Goal: Find specific page/section: Find specific page/section

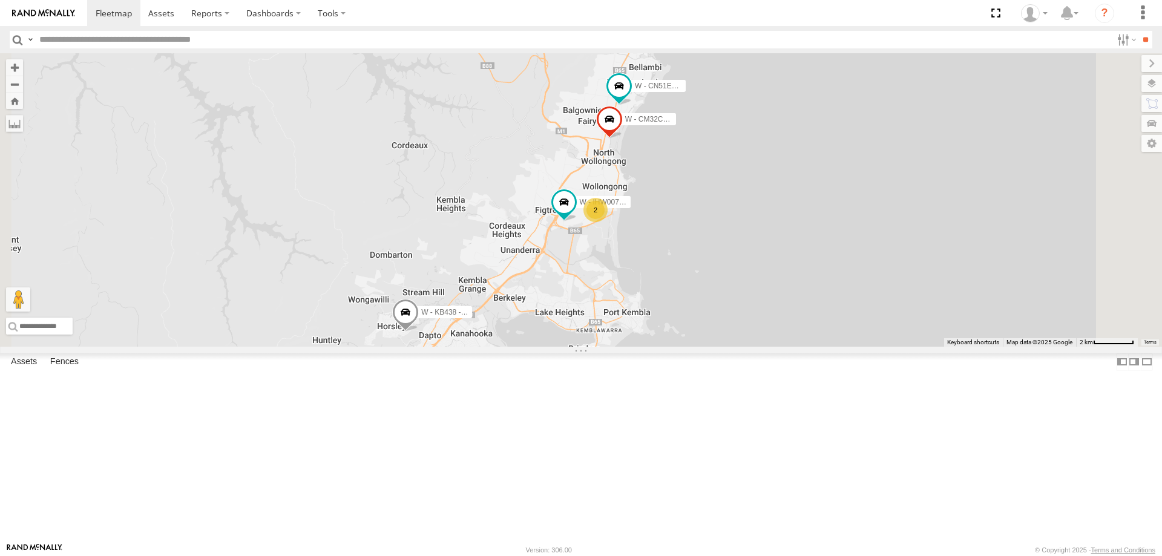
drag, startPoint x: 896, startPoint y: 338, endPoint x: 874, endPoint y: 334, distance: 22.1
click at [900, 328] on div "W - CN51ES - [PERSON_NAME] W - IHW007 - [PERSON_NAME] W - KB438 - [PERSON_NAME]…" at bounding box center [581, 200] width 1162 height 294
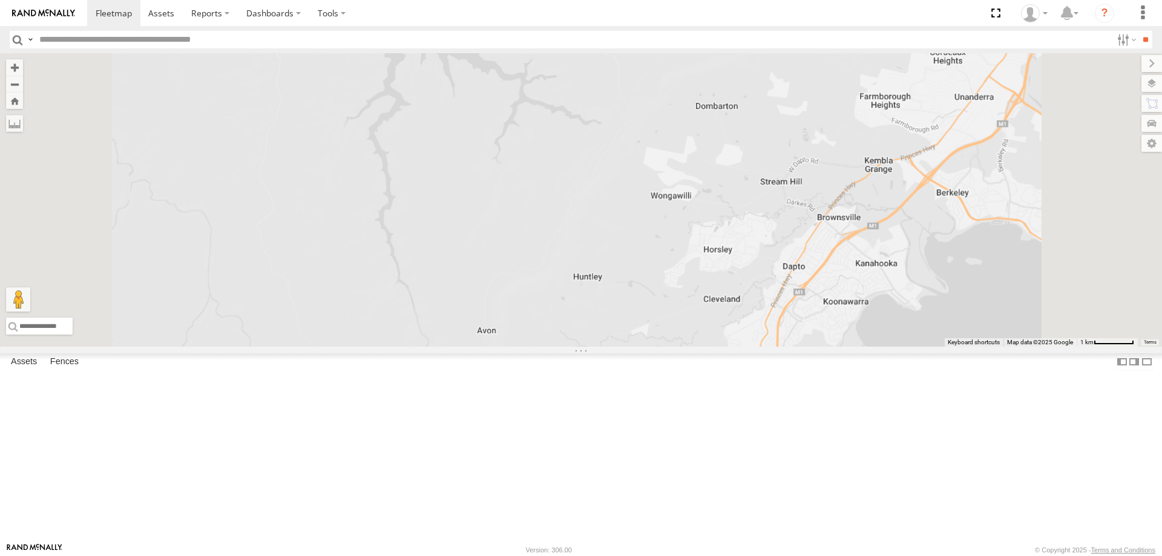
drag, startPoint x: 963, startPoint y: 384, endPoint x: 670, endPoint y: 392, distance: 293.2
click at [670, 347] on div at bounding box center [581, 200] width 1162 height 294
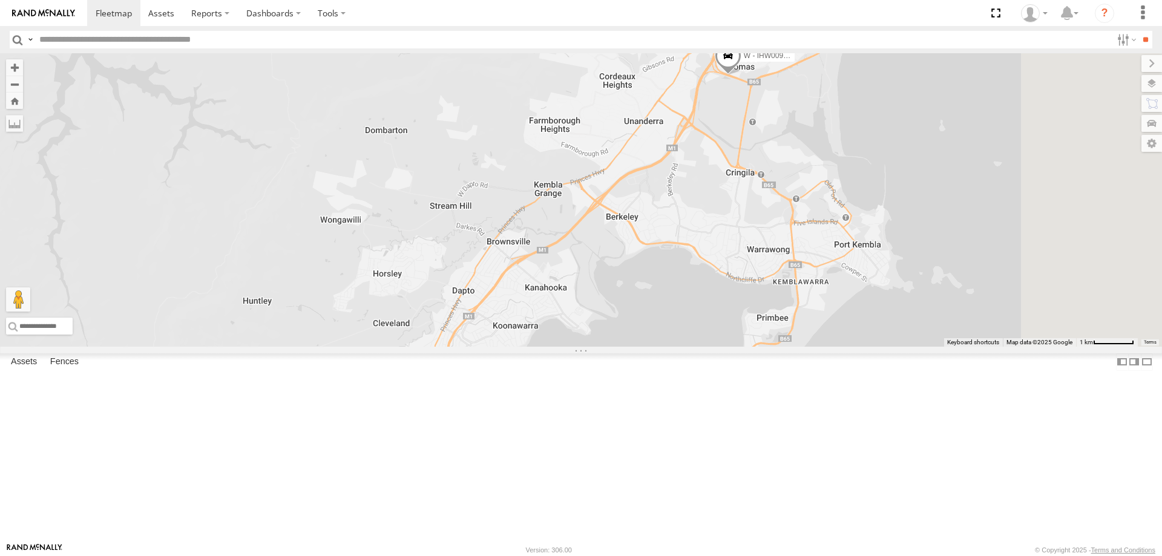
drag, startPoint x: 888, startPoint y: 381, endPoint x: 826, endPoint y: 404, distance: 65.7
click at [826, 347] on div "W - IHW009 - [PERSON_NAME] W - IHW007 - [PERSON_NAME] 2" at bounding box center [581, 200] width 1162 height 294
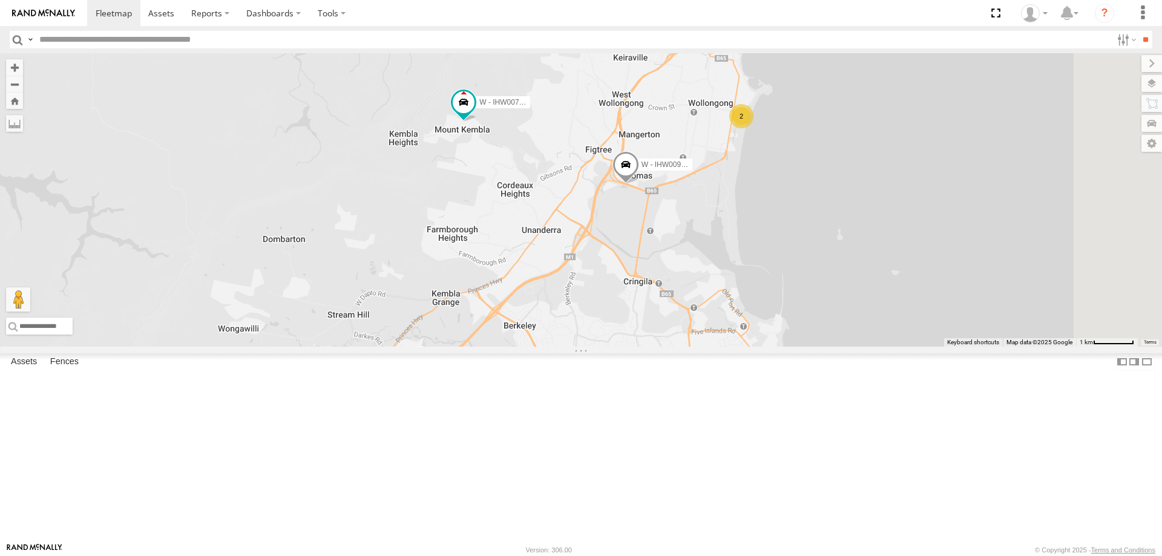
drag, startPoint x: 928, startPoint y: 269, endPoint x: 867, endPoint y: 406, distance: 149.3
click at [869, 347] on div "W - IHW009 - [PERSON_NAME] W - IHW007 - [PERSON_NAME] 2" at bounding box center [581, 200] width 1162 height 294
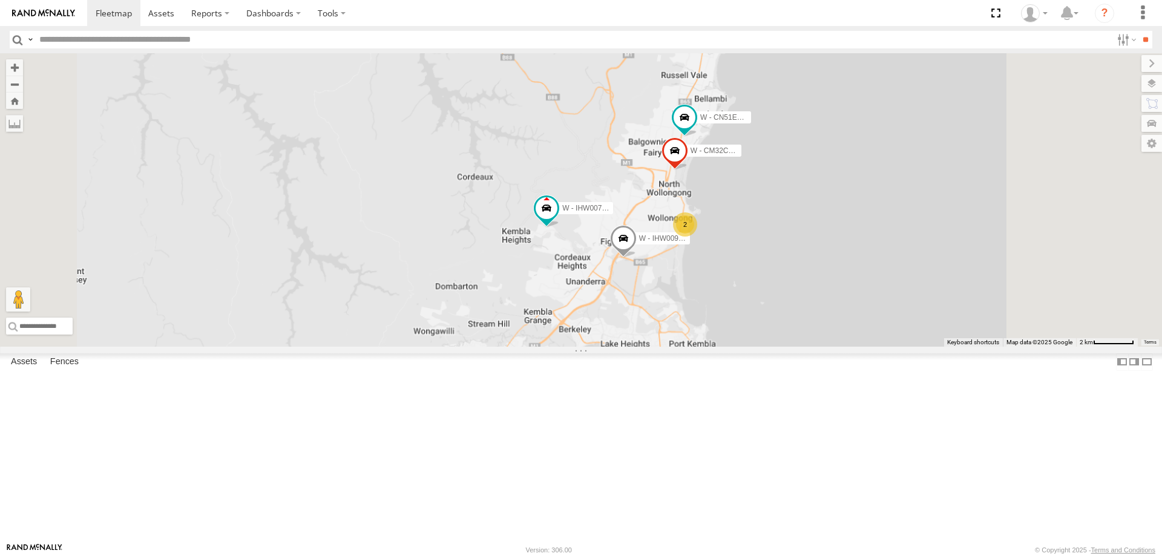
drag, startPoint x: 1007, startPoint y: 373, endPoint x: 952, endPoint y: 323, distance: 74.1
click at [962, 327] on div "W - IHW009 - [PERSON_NAME] W - IHW007 - [PERSON_NAME] W - CN51ES - [PERSON_NAME…" at bounding box center [581, 200] width 1162 height 294
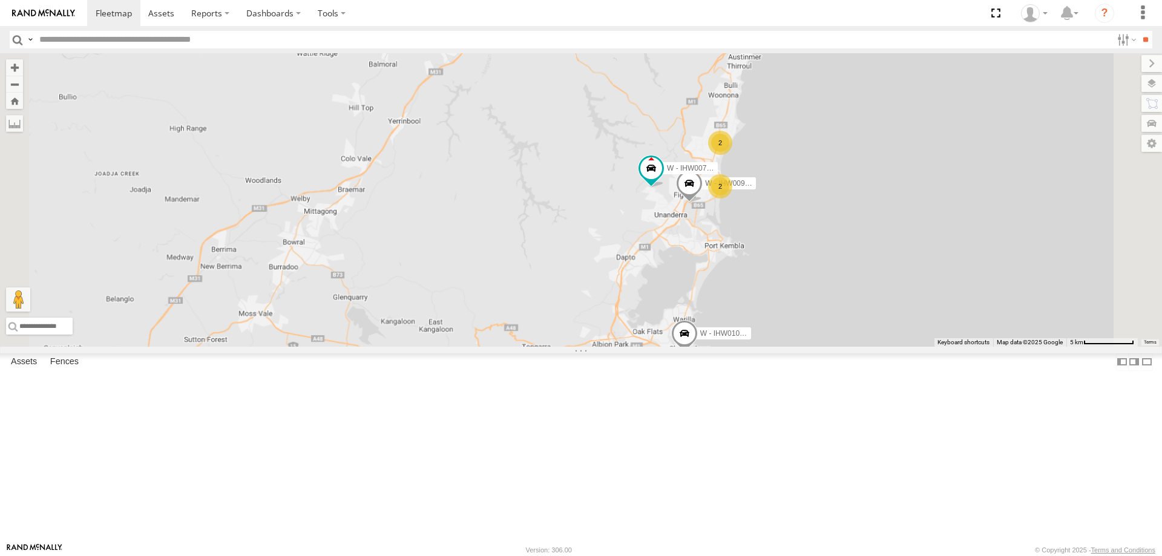
drag, startPoint x: 975, startPoint y: 378, endPoint x: 957, endPoint y: 333, distance: 48.6
click at [957, 333] on div "W - IHW009 - [PERSON_NAME] W - IHW007 - [PERSON_NAME] 2 2 W - IHW010 - [PERSON_…" at bounding box center [581, 200] width 1162 height 294
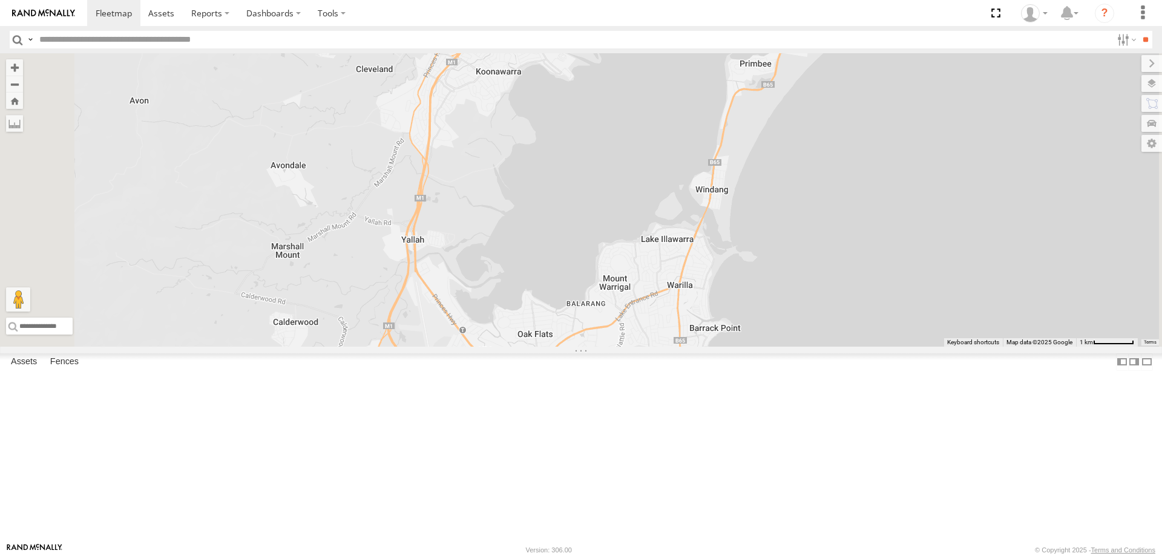
drag, startPoint x: 980, startPoint y: 326, endPoint x: 1004, endPoint y: 498, distance: 173.6
click at [1033, 347] on div "W - IHW009 - [PERSON_NAME] W - IHW007 - [PERSON_NAME] W - IHW010 - [PERSON_NAME…" at bounding box center [581, 200] width 1162 height 294
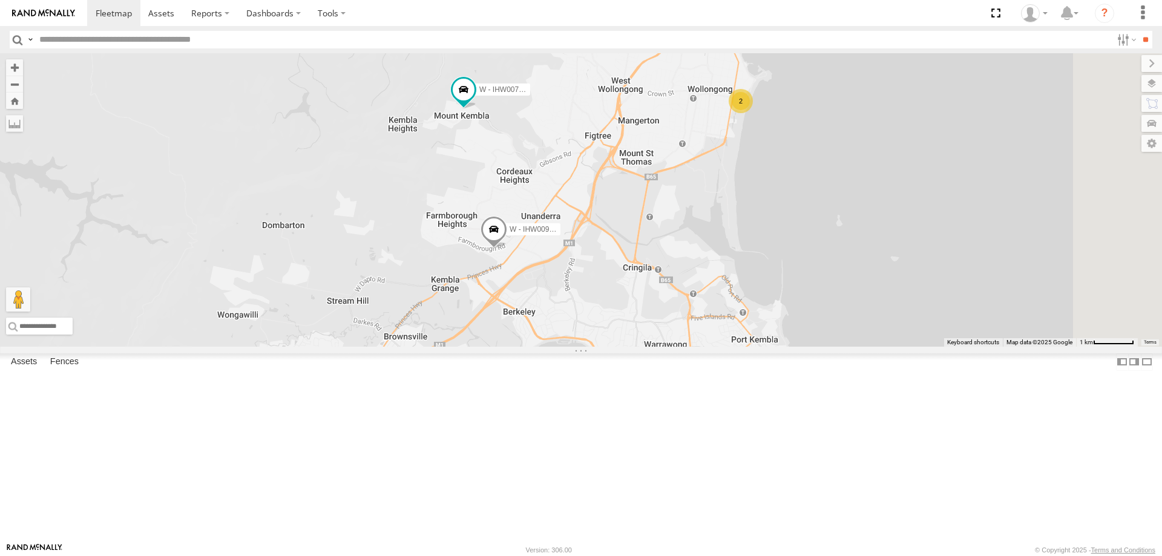
drag, startPoint x: 842, startPoint y: 355, endPoint x: 784, endPoint y: 383, distance: 63.9
click at [784, 347] on div "W - IHW009 - [PERSON_NAME] W - IHW007 - [PERSON_NAME] W - IHW010 - [PERSON_NAME…" at bounding box center [581, 200] width 1162 height 294
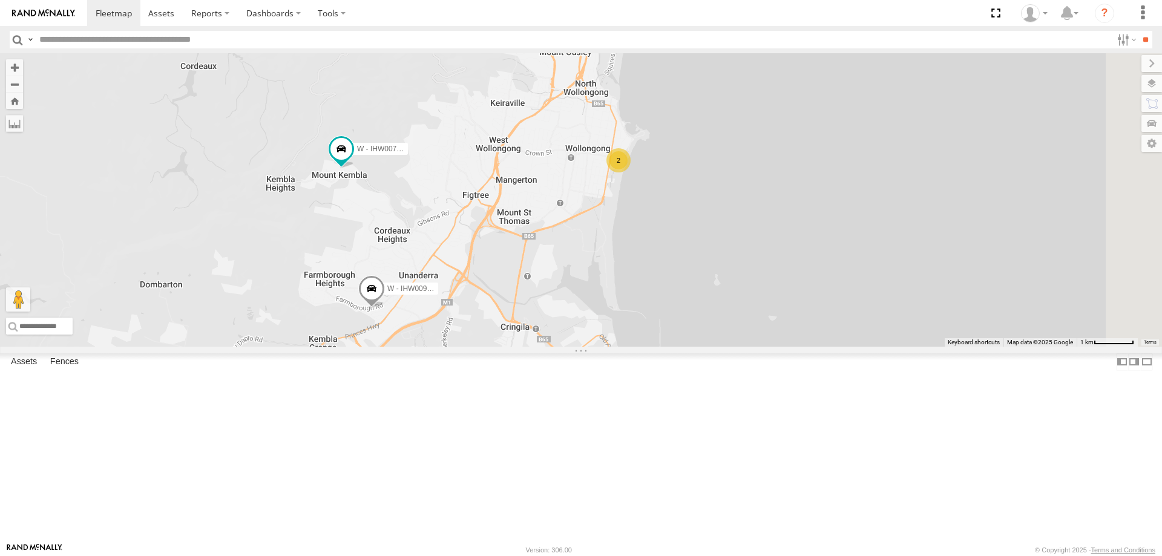
drag, startPoint x: 920, startPoint y: 328, endPoint x: 896, endPoint y: 407, distance: 82.2
click at [896, 347] on div "W - IHW009 - [PERSON_NAME] W - IHW007 - [PERSON_NAME] W - IHW010 - [PERSON_NAME…" at bounding box center [581, 200] width 1162 height 294
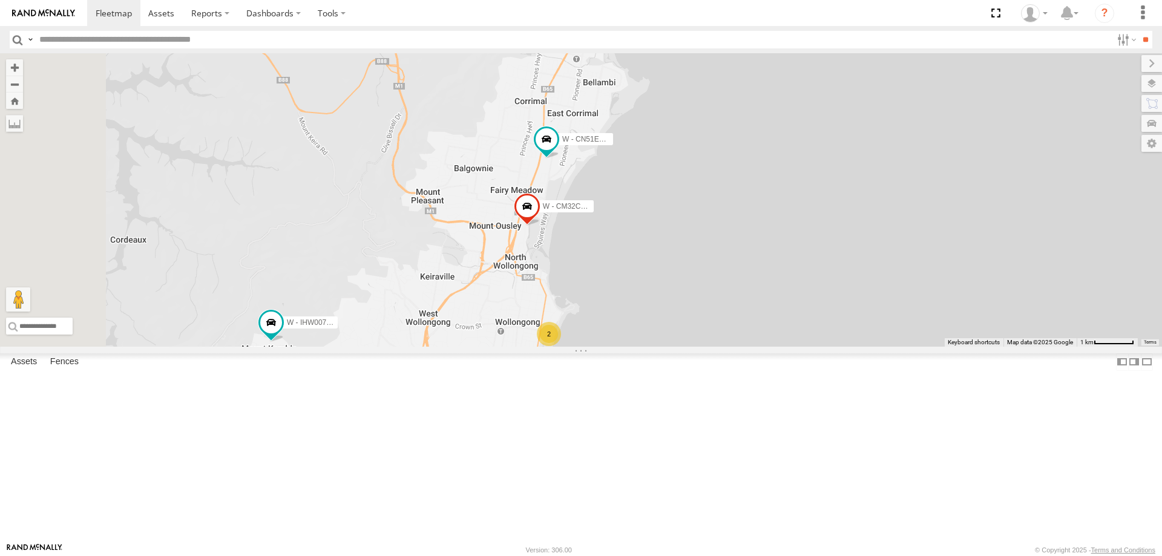
drag, startPoint x: 865, startPoint y: 345, endPoint x: 886, endPoint y: 374, distance: 35.5
click at [886, 347] on div "W - IHW009 - [PERSON_NAME] W - IHW007 - [PERSON_NAME] W - IHW010 - [PERSON_NAME…" at bounding box center [581, 200] width 1162 height 294
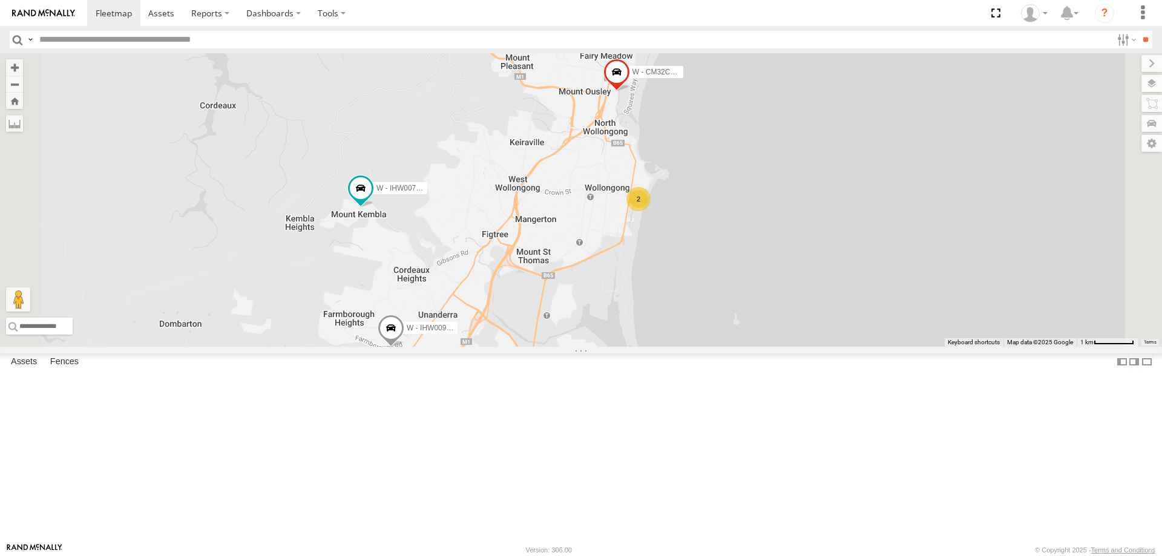
drag, startPoint x: 882, startPoint y: 354, endPoint x: 897, endPoint y: 338, distance: 21.4
click at [897, 338] on div "W - IHW009 - [PERSON_NAME] W - IHW007 - [PERSON_NAME] W - IHW010 - [PERSON_NAME…" at bounding box center [581, 200] width 1162 height 294
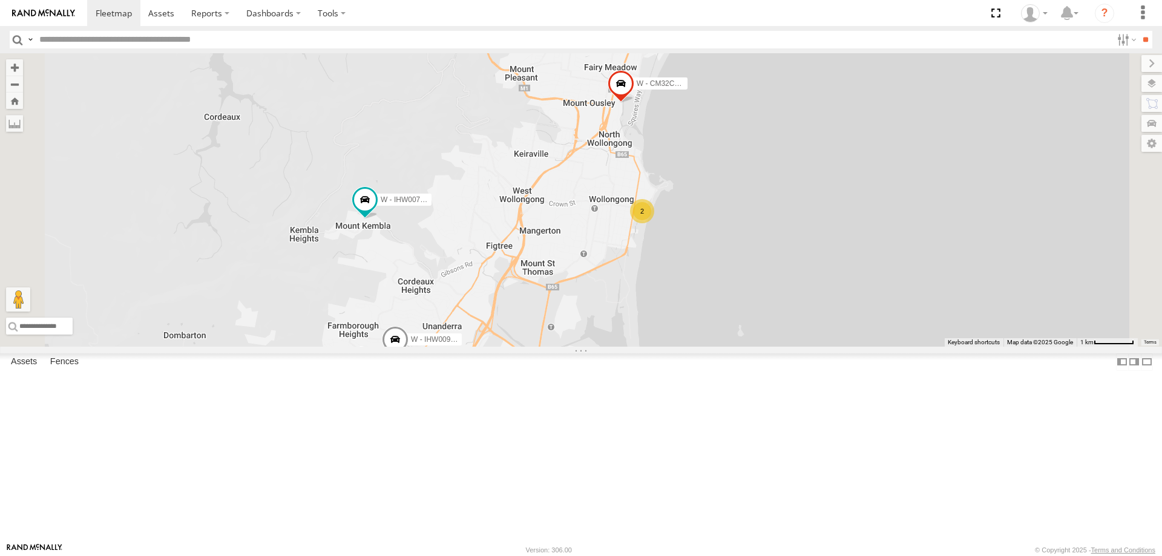
drag, startPoint x: 906, startPoint y: 323, endPoint x: 906, endPoint y: 347, distance: 24.2
click at [906, 347] on div "W - IHW009 - [PERSON_NAME] W - IHW007 - [PERSON_NAME] W - IHW010 - [PERSON_NAME…" at bounding box center [581, 200] width 1162 height 294
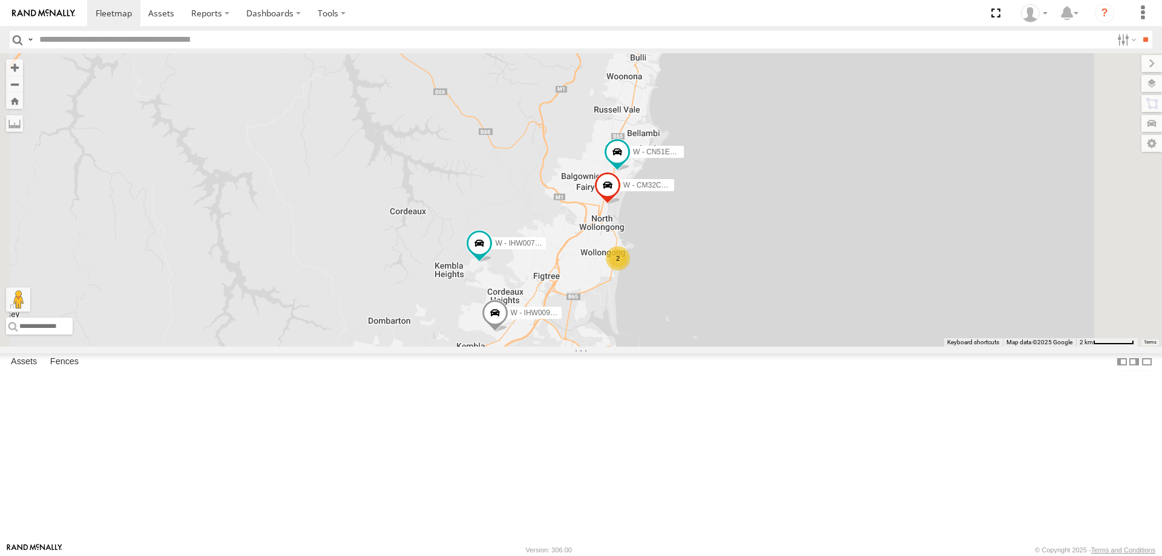
drag, startPoint x: 989, startPoint y: 335, endPoint x: 885, endPoint y: 359, distance: 106.3
click at [885, 347] on div "W - IHW009 - [PERSON_NAME] W - IHW007 - [PERSON_NAME] W - IHW010 - [PERSON_NAME…" at bounding box center [581, 200] width 1162 height 294
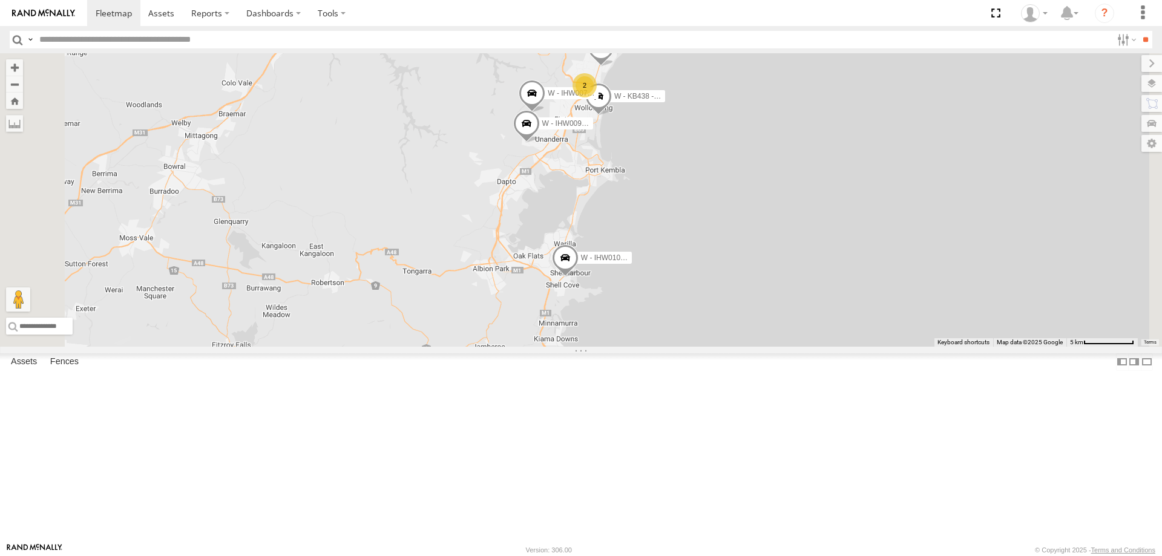
drag, startPoint x: 834, startPoint y: 202, endPoint x: 824, endPoint y: 266, distance: 65.6
click at [824, 266] on div "B - DG93WL - [PERSON_NAME] C - FFZ14X- [PERSON_NAME] W - IHW010 - [PERSON_NAME]…" at bounding box center [581, 200] width 1162 height 294
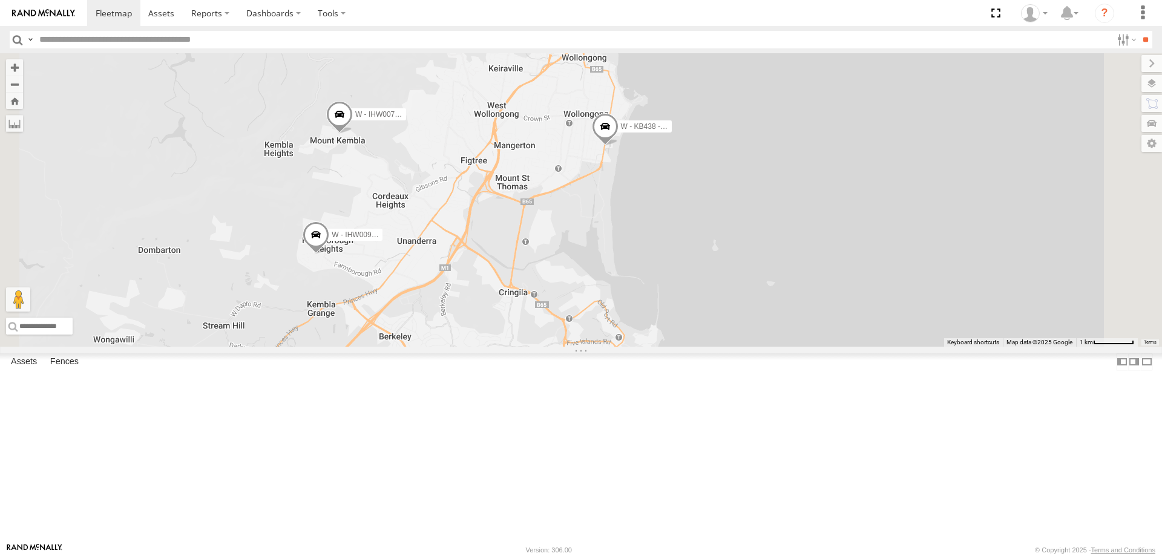
drag, startPoint x: 810, startPoint y: 305, endPoint x: 825, endPoint y: 323, distance: 23.3
click at [825, 323] on div "B - DG93WL - [PERSON_NAME] C - FFZ14X- [PERSON_NAME] W - IHW010 - [PERSON_NAME]…" at bounding box center [581, 200] width 1162 height 294
